Goal: Information Seeking & Learning: Learn about a topic

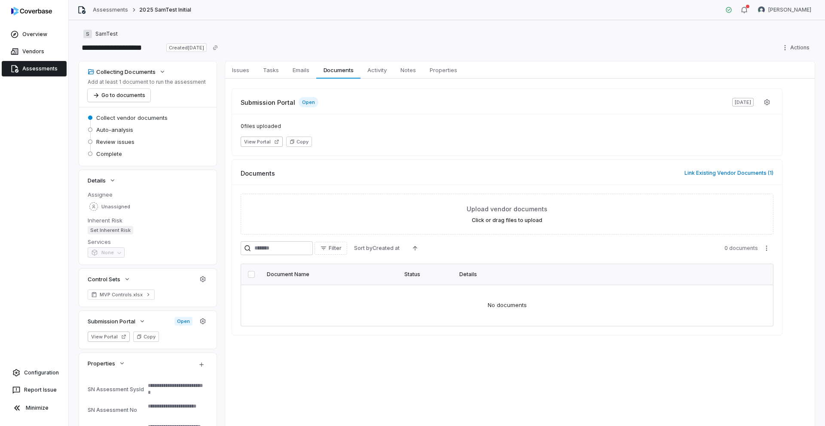
type textarea "*"
click at [38, 52] on span "Vendors" at bounding box center [33, 51] width 22 height 7
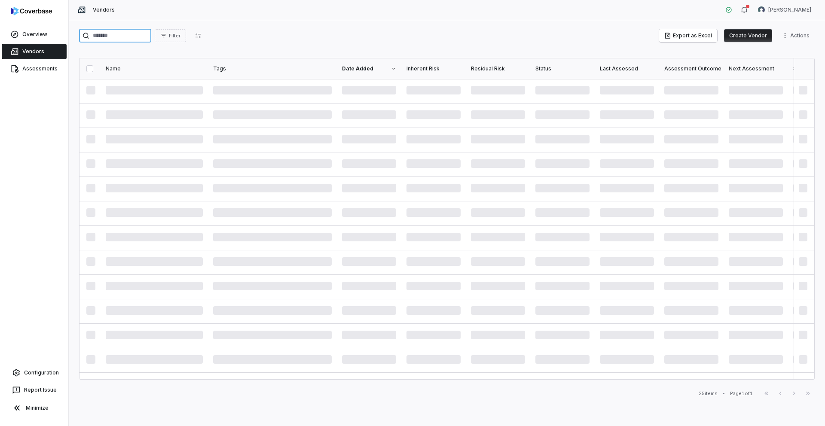
click at [114, 37] on input "search" at bounding box center [115, 36] width 72 height 14
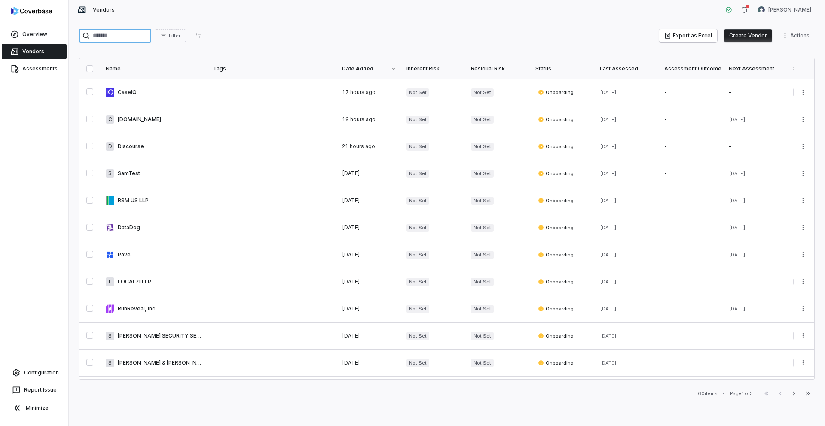
paste input "******"
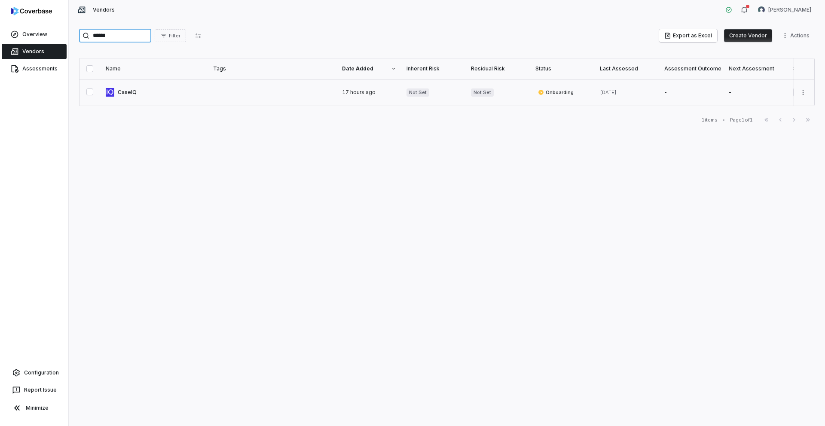
type input "******"
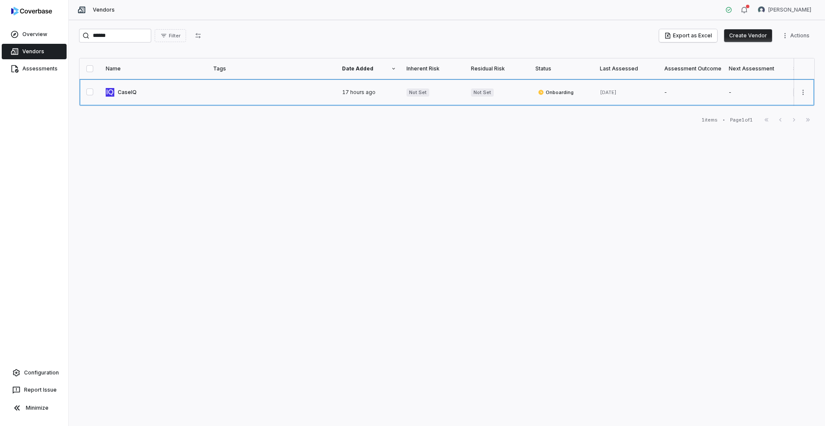
click at [148, 90] on link at bounding box center [154, 92] width 107 height 27
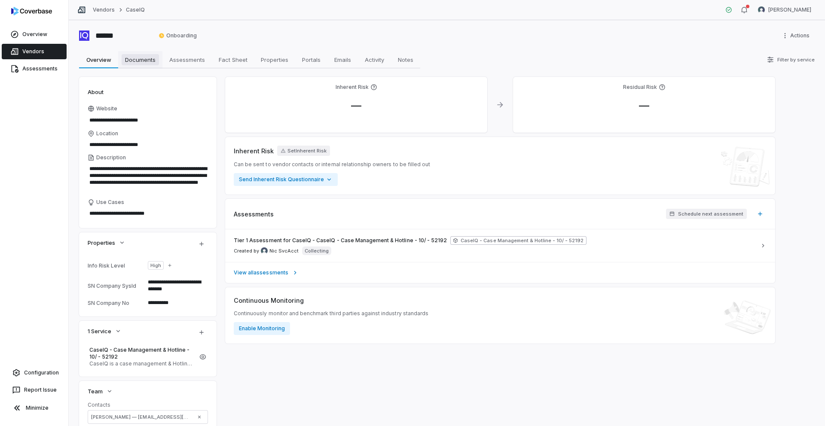
click at [148, 61] on span "Documents" at bounding box center [140, 59] width 37 height 11
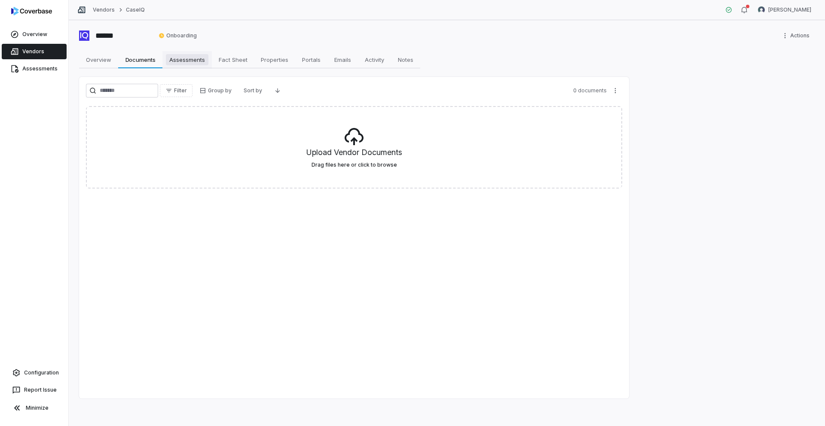
click at [189, 62] on span "Assessments" at bounding box center [187, 59] width 43 height 11
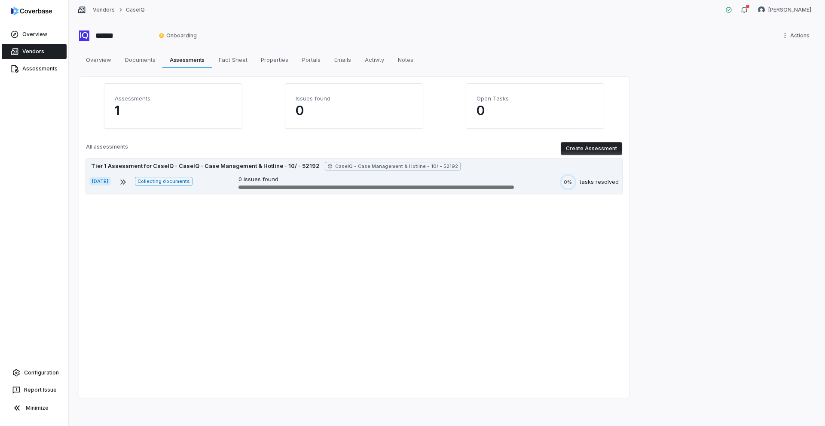
click at [220, 169] on div "Tier 1 Assessment for CaseIQ - CaseIQ - Case Management & Hotline - 10/ - 52192" at bounding box center [205, 166] width 232 height 9
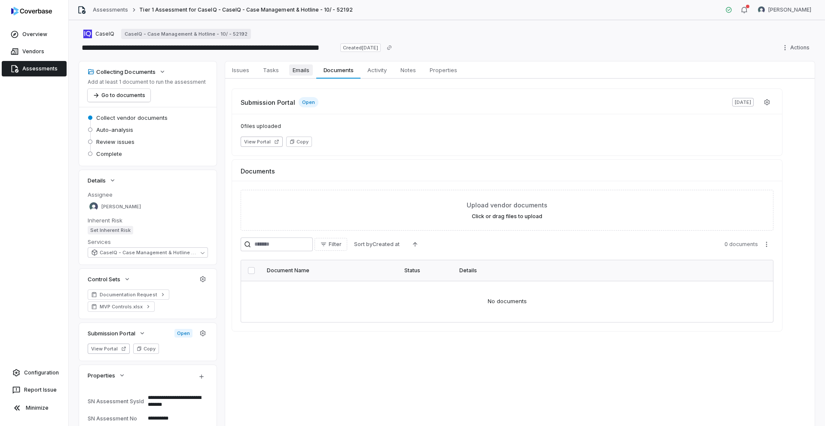
click at [303, 74] on span "Emails" at bounding box center [301, 69] width 24 height 11
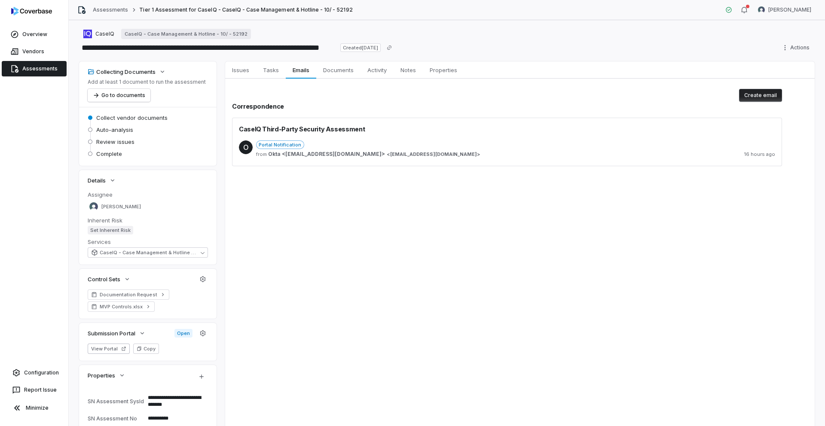
click at [408, 144] on div "Portal Notification" at bounding box center [515, 144] width 519 height 9
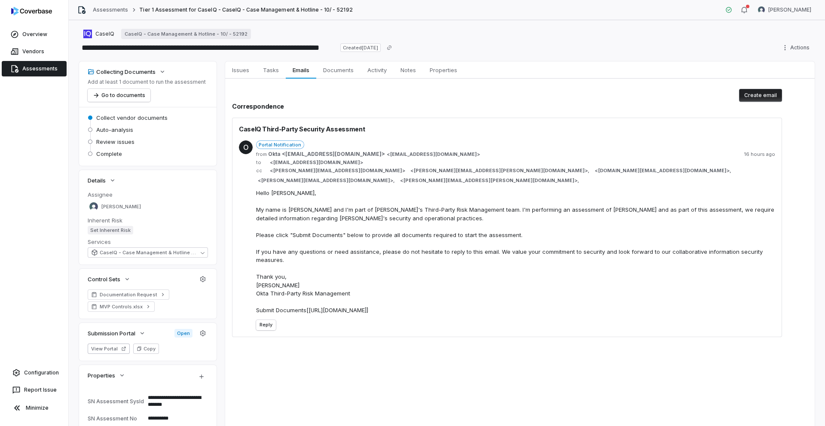
click at [264, 145] on span "Portal Notification" at bounding box center [280, 144] width 48 height 9
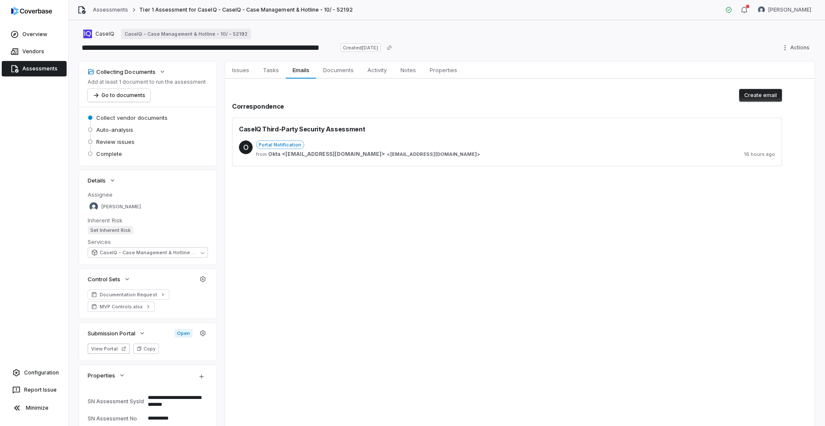
click at [264, 145] on span "Portal Notification" at bounding box center [280, 144] width 48 height 9
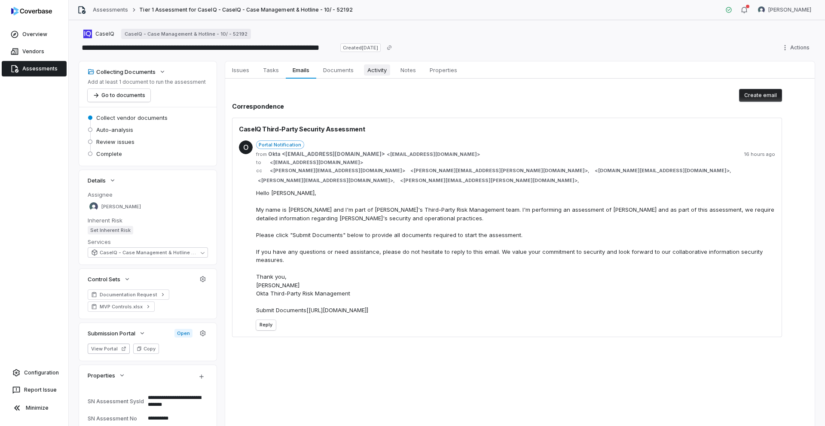
click at [370, 72] on span "Activity" at bounding box center [377, 69] width 26 height 11
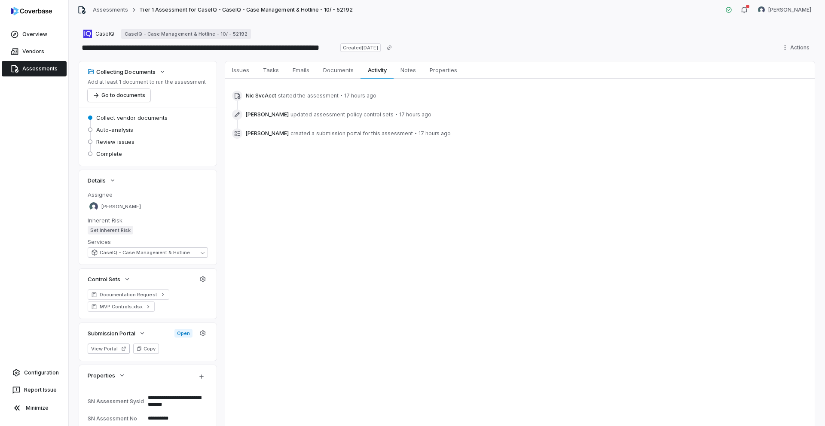
click at [110, 14] on div "Assessments Tier 1 Assessment for CaseIQ - CaseIQ - Case Management & Hotline -…" at bounding box center [214, 10] width 275 height 9
click at [110, 12] on link "Assessments" at bounding box center [110, 9] width 35 height 7
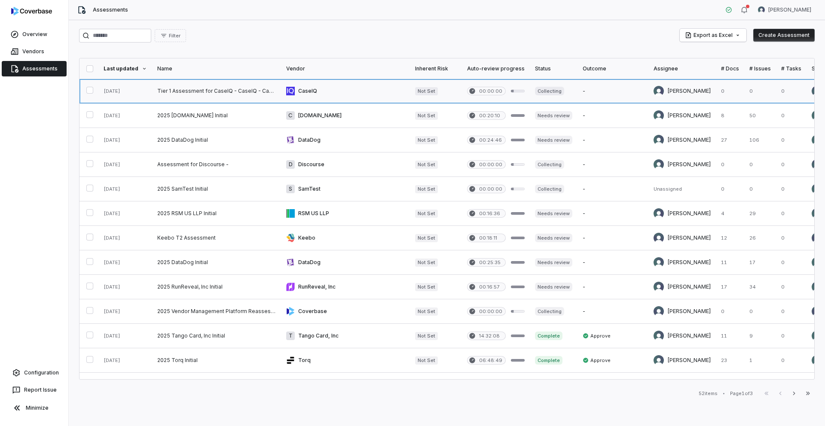
click at [186, 93] on link at bounding box center [216, 91] width 129 height 24
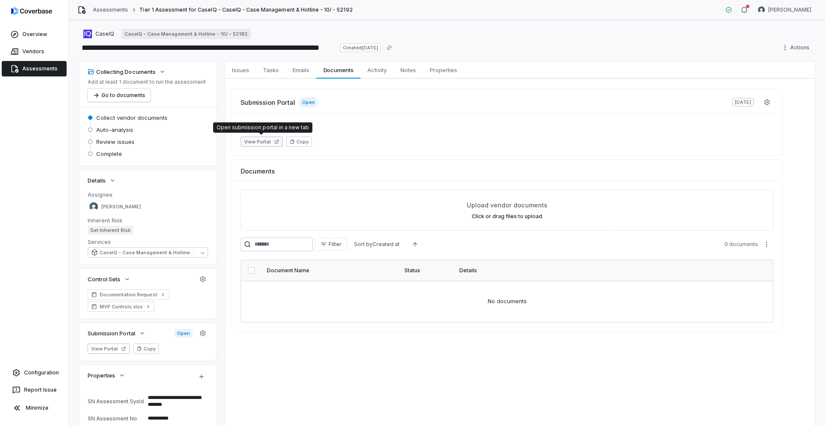
click at [280, 142] on button "View Portal" at bounding box center [262, 142] width 42 height 10
type textarea "*"
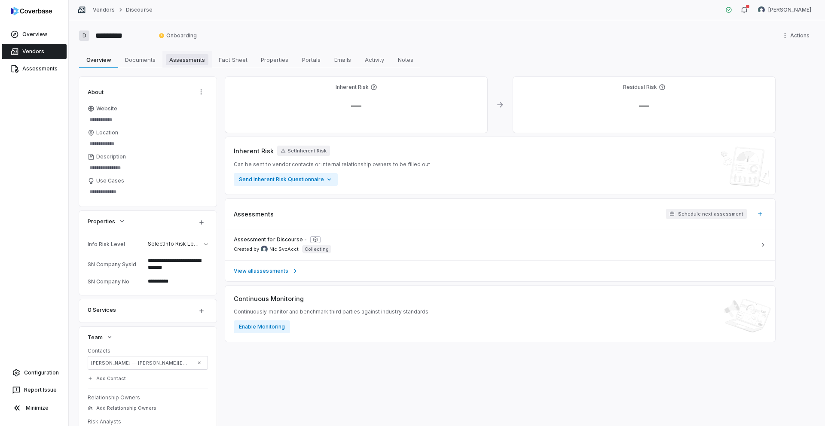
click at [180, 62] on span "Assessments" at bounding box center [187, 59] width 43 height 11
type textarea "*"
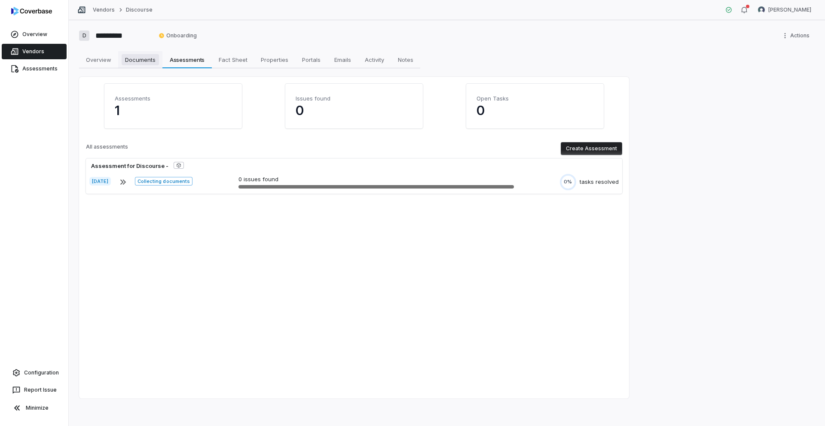
click at [141, 64] on span "Documents" at bounding box center [140, 59] width 37 height 11
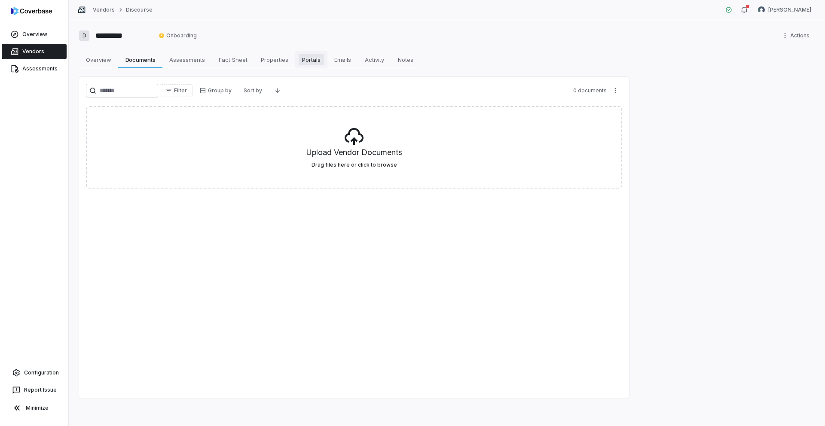
click at [300, 64] on span "Portals" at bounding box center [311, 59] width 25 height 11
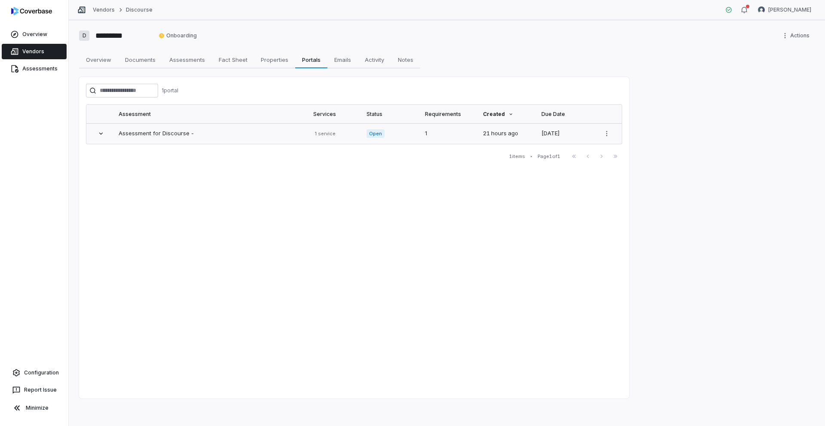
click at [99, 133] on icon at bounding box center [101, 133] width 7 height 7
click at [100, 131] on icon at bounding box center [101, 133] width 7 height 7
click at [223, 136] on div "Assessment for Discourse -" at bounding box center [211, 133] width 184 height 9
click at [223, 131] on div "Assessment for Discourse -" at bounding box center [211, 133] width 184 height 9
click at [604, 136] on html "Overview Vendors Assessments Configuration Report Issue Minimize Vendors Discou…" at bounding box center [412, 213] width 825 height 426
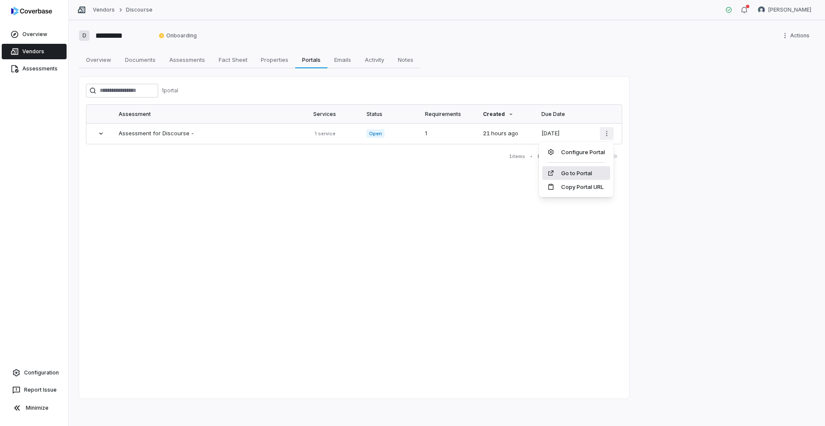
click at [591, 170] on link "Go to Portal" at bounding box center [576, 173] width 58 height 9
click at [347, 64] on span "Emails" at bounding box center [343, 59] width 24 height 11
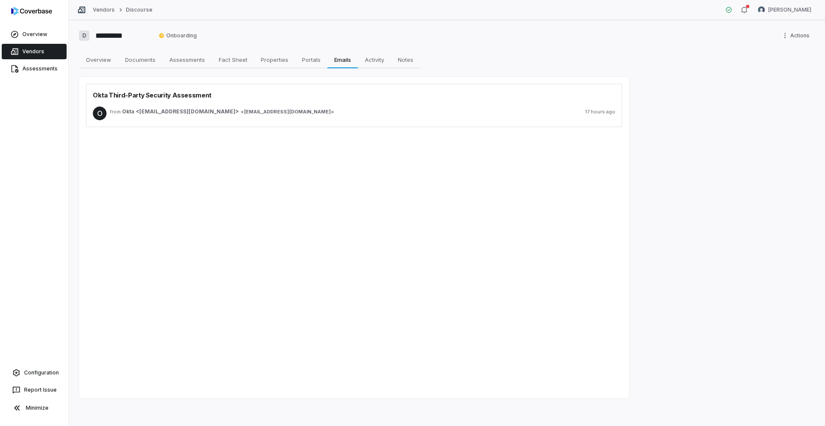
click at [267, 113] on div "from Okta <[EMAIL_ADDRESS][DOMAIN_NAME]> < [EMAIL_ADDRESS][DOMAIN_NAME] > 17 ho…" at bounding box center [362, 111] width 505 height 7
